Goal: Information Seeking & Learning: Learn about a topic

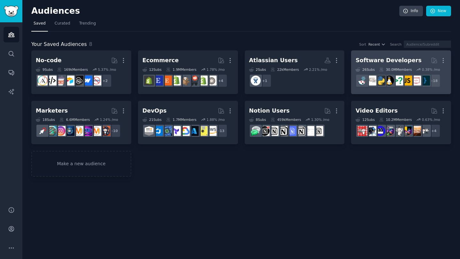
click at [412, 54] on link "Software Developers More 26 Sub s 30.0M Members 0.38 % /mo + 18" at bounding box center [401, 72] width 100 height 44
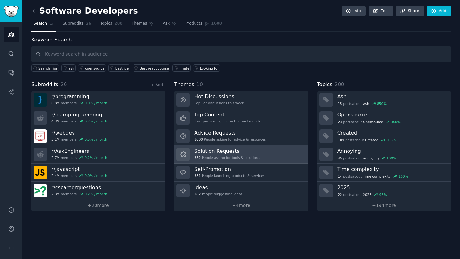
click at [262, 147] on link "Solution Requests 832 People asking for tools & solutions" at bounding box center [241, 155] width 134 height 18
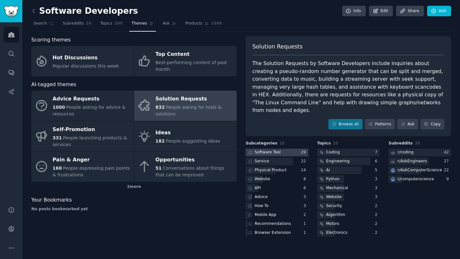
click at [287, 149] on div at bounding box center [277, 153] width 63 height 8
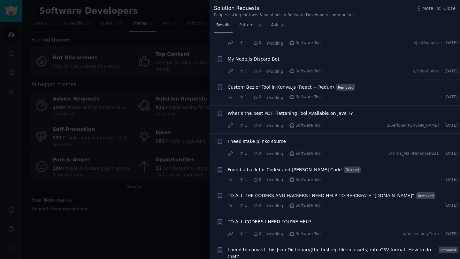
scroll to position [678, 0]
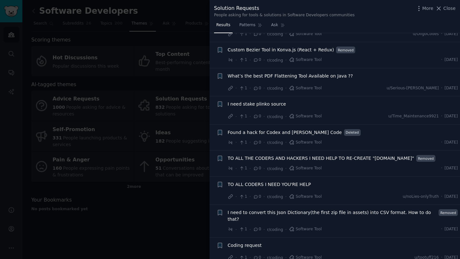
click at [159, 209] on div at bounding box center [230, 129] width 460 height 259
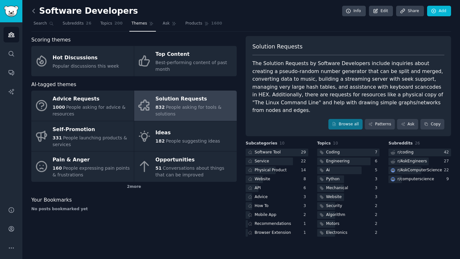
click at [36, 12] on icon at bounding box center [33, 11] width 7 height 7
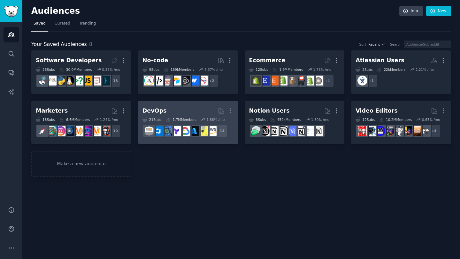
click at [166, 114] on h2 "DevOps More" at bounding box center [187, 110] width 91 height 11
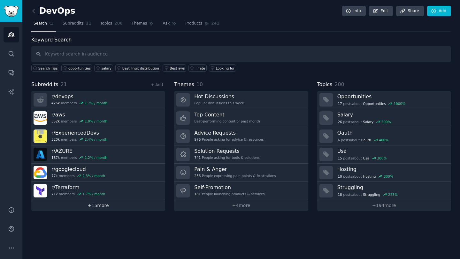
click at [127, 209] on link "+ 15 more" at bounding box center [98, 205] width 134 height 11
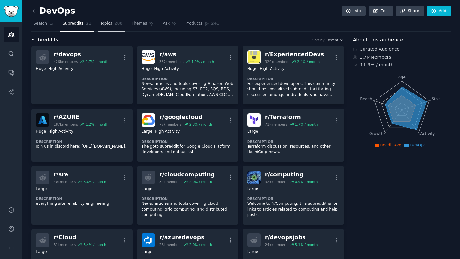
click at [110, 25] on span "Topics" at bounding box center [106, 24] width 12 height 6
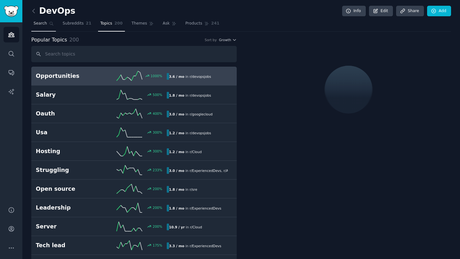
click at [45, 24] on span "Search" at bounding box center [40, 24] width 13 height 6
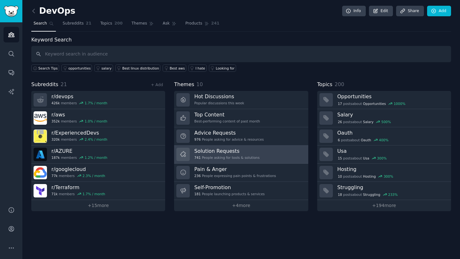
click at [271, 153] on link "Solution Requests 741 People asking for tools & solutions" at bounding box center [241, 155] width 134 height 18
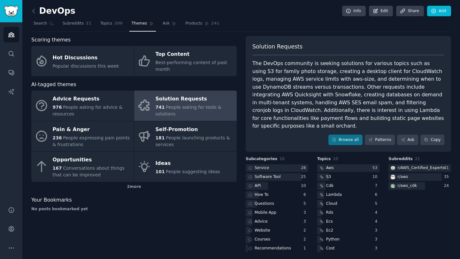
click at [305, 109] on div "The DevOps community is seeking solutions for various topics such as using S3 f…" at bounding box center [348, 95] width 192 height 71
click at [315, 139] on div "Solution Requests The DevOps community is seeking solutions for various topics …" at bounding box center [348, 94] width 205 height 116
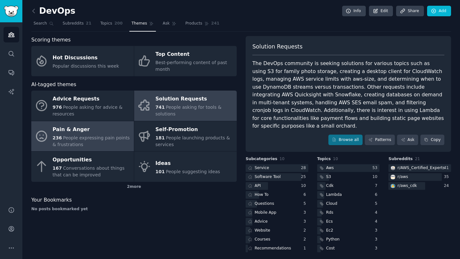
click at [108, 141] on div "236 People expressing pain points & frustrations" at bounding box center [92, 141] width 78 height 13
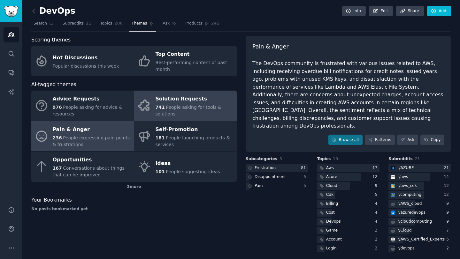
click at [199, 109] on span "People asking for tools & solutions" at bounding box center [189, 111] width 66 height 12
